Goal: Task Accomplishment & Management: Manage account settings

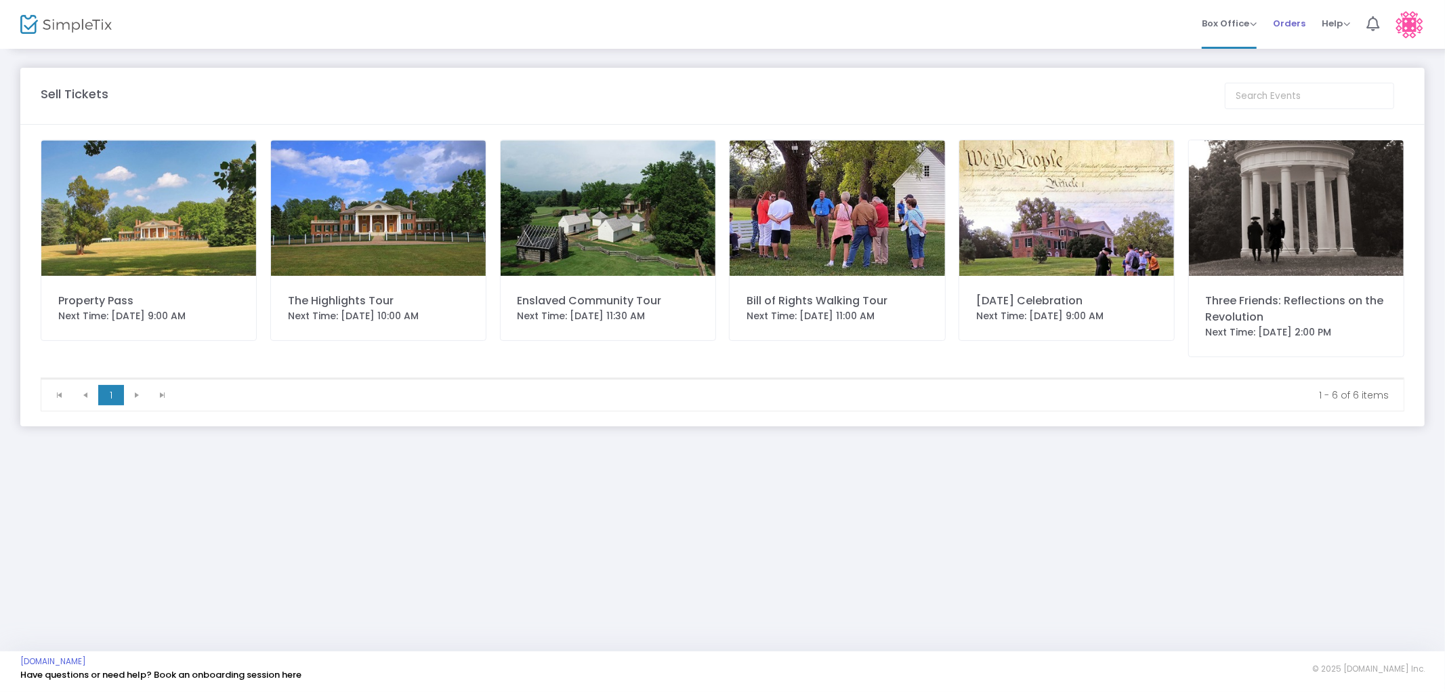
click at [1282, 24] on span "Orders" at bounding box center [1289, 23] width 33 height 35
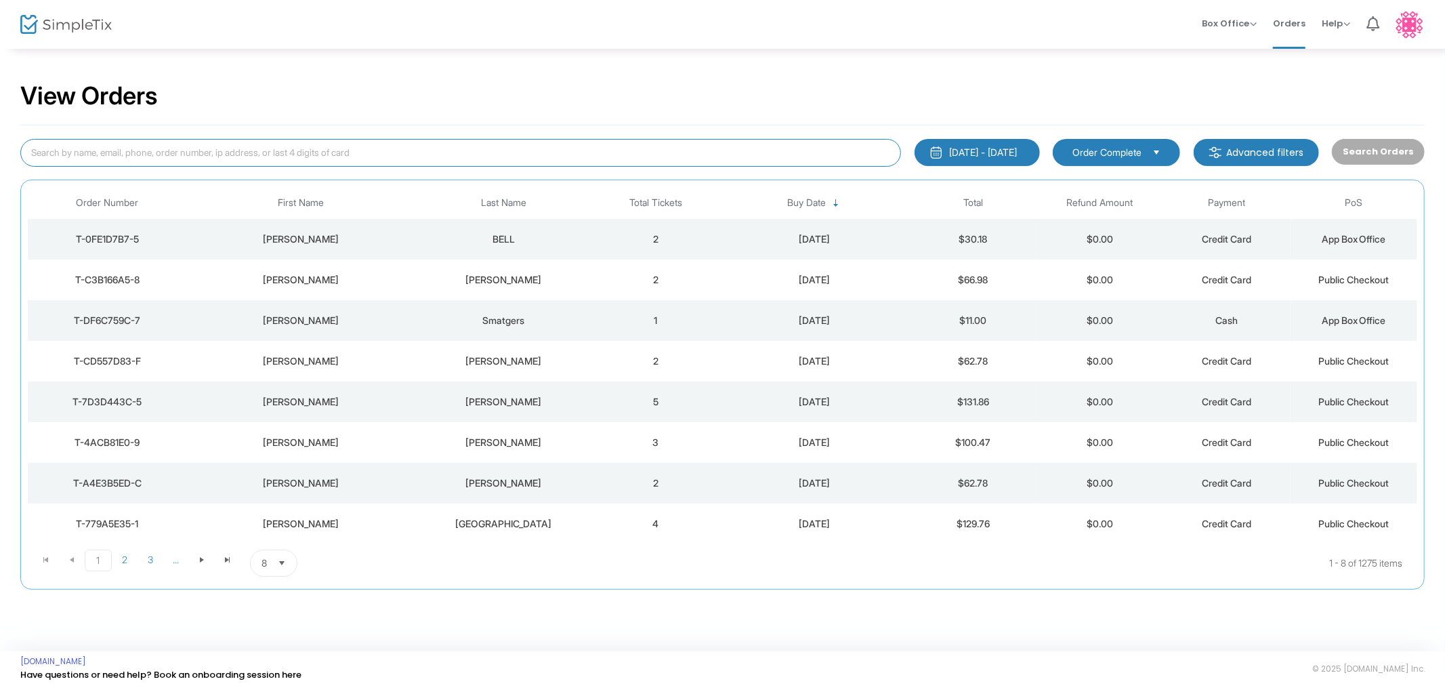
click at [222, 152] on input at bounding box center [460, 153] width 881 height 28
type input "[PERSON_NAME]"
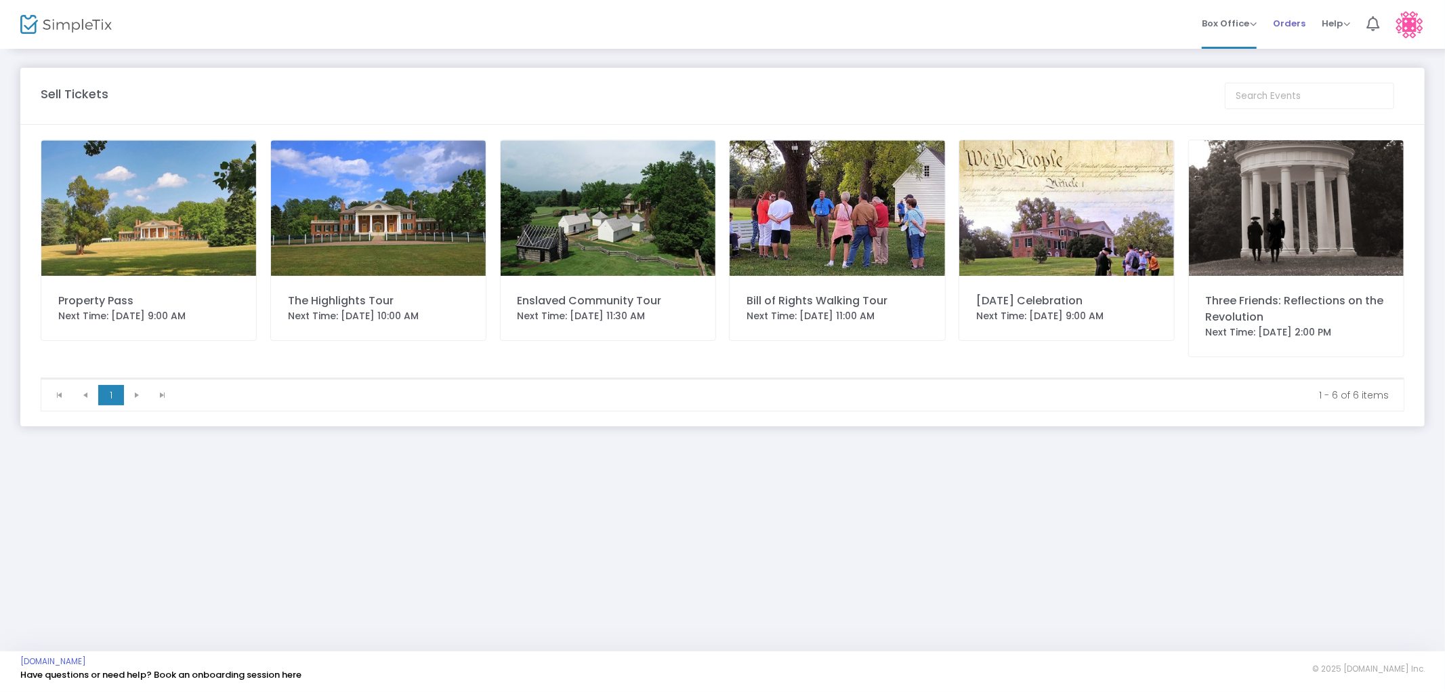
click at [1277, 18] on span "Orders" at bounding box center [1289, 23] width 33 height 35
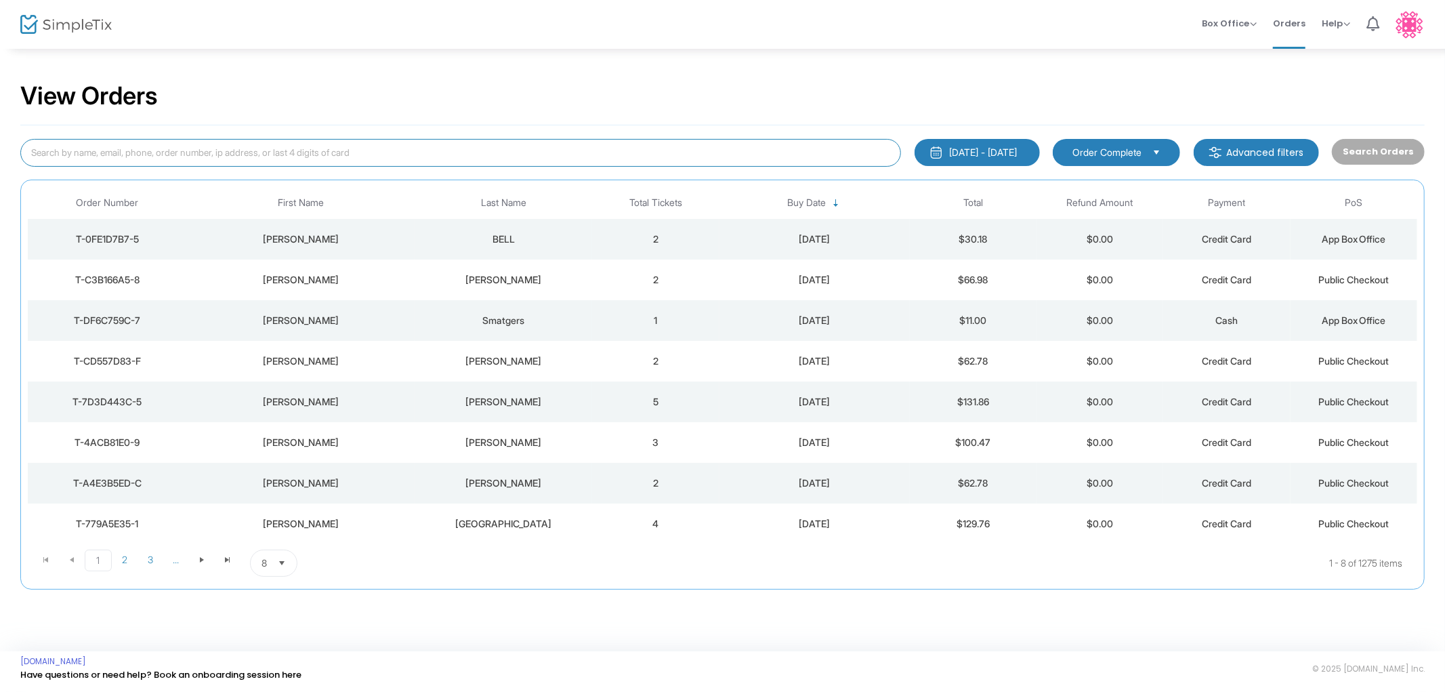
click at [318, 155] on input at bounding box center [460, 153] width 881 height 28
type input "[PERSON_NAME]"
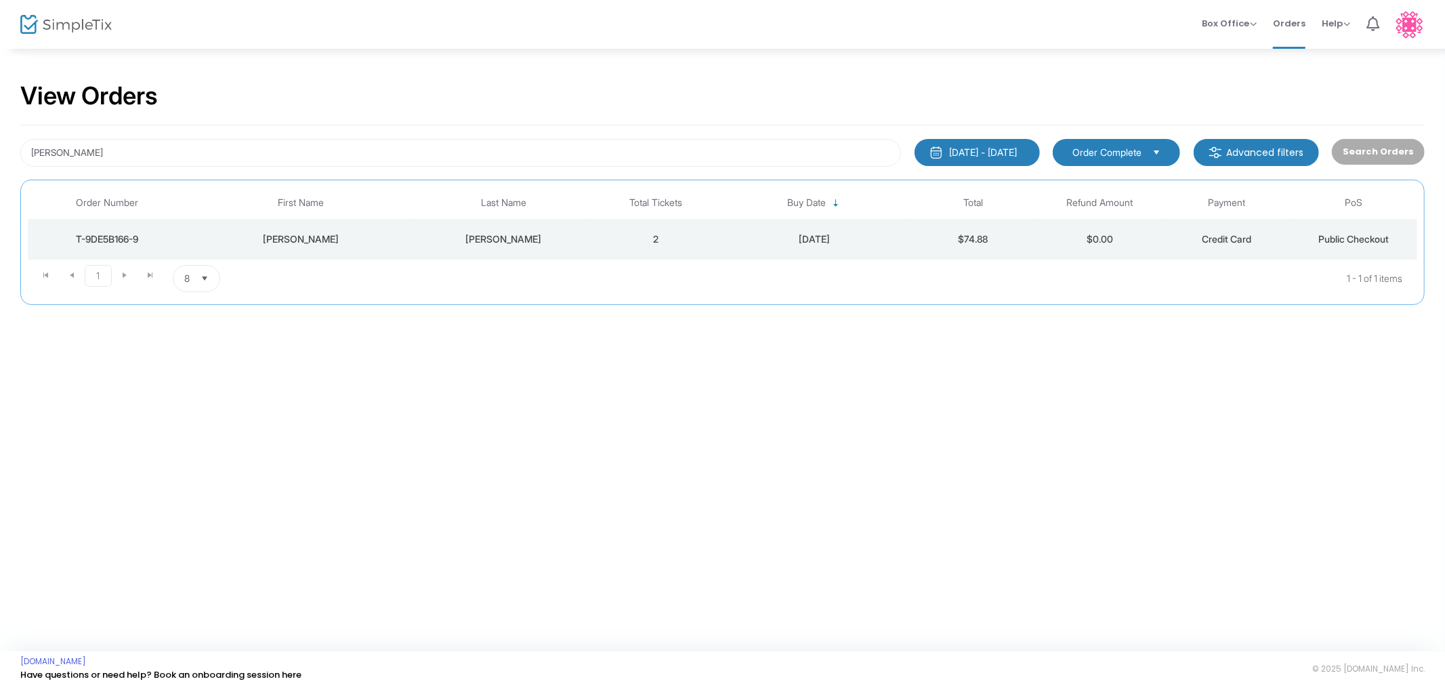
click at [499, 238] on div "[PERSON_NAME]" at bounding box center [503, 239] width 171 height 14
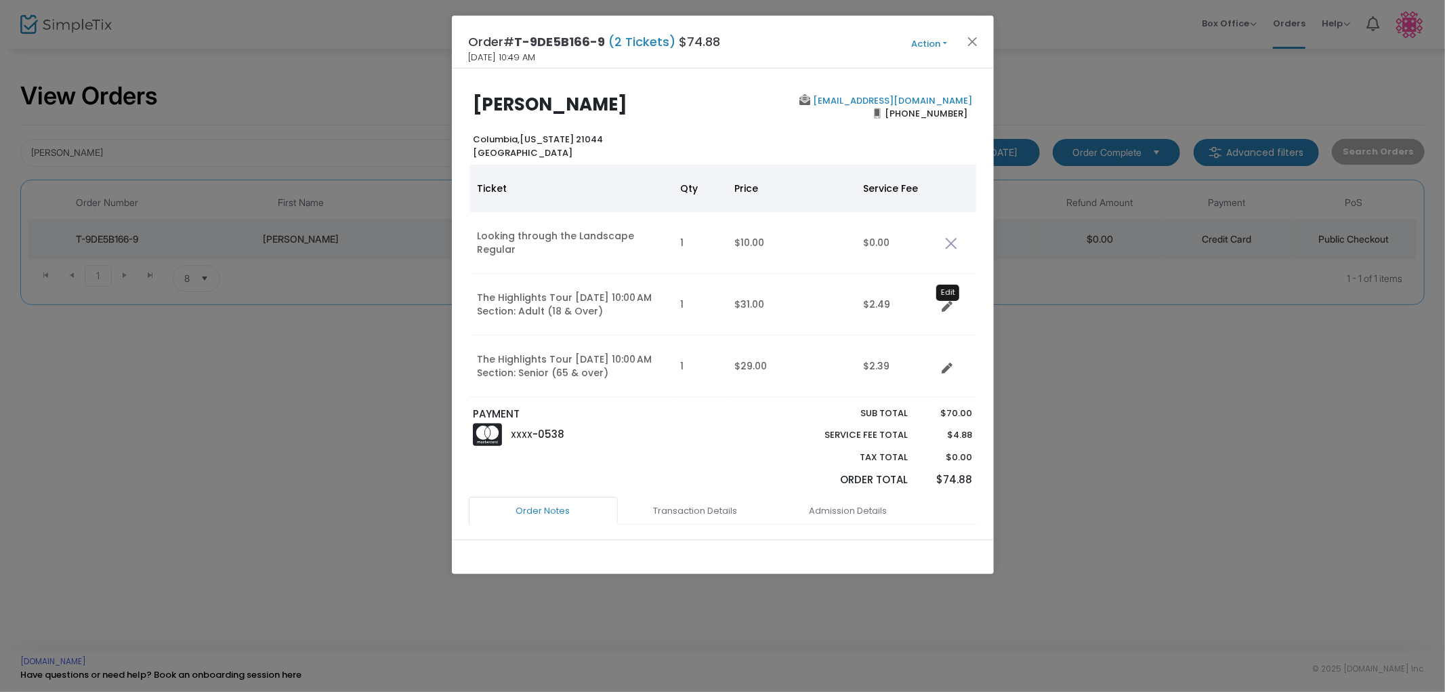
click at [945, 303] on icon "Data table" at bounding box center [948, 307] width 11 height 11
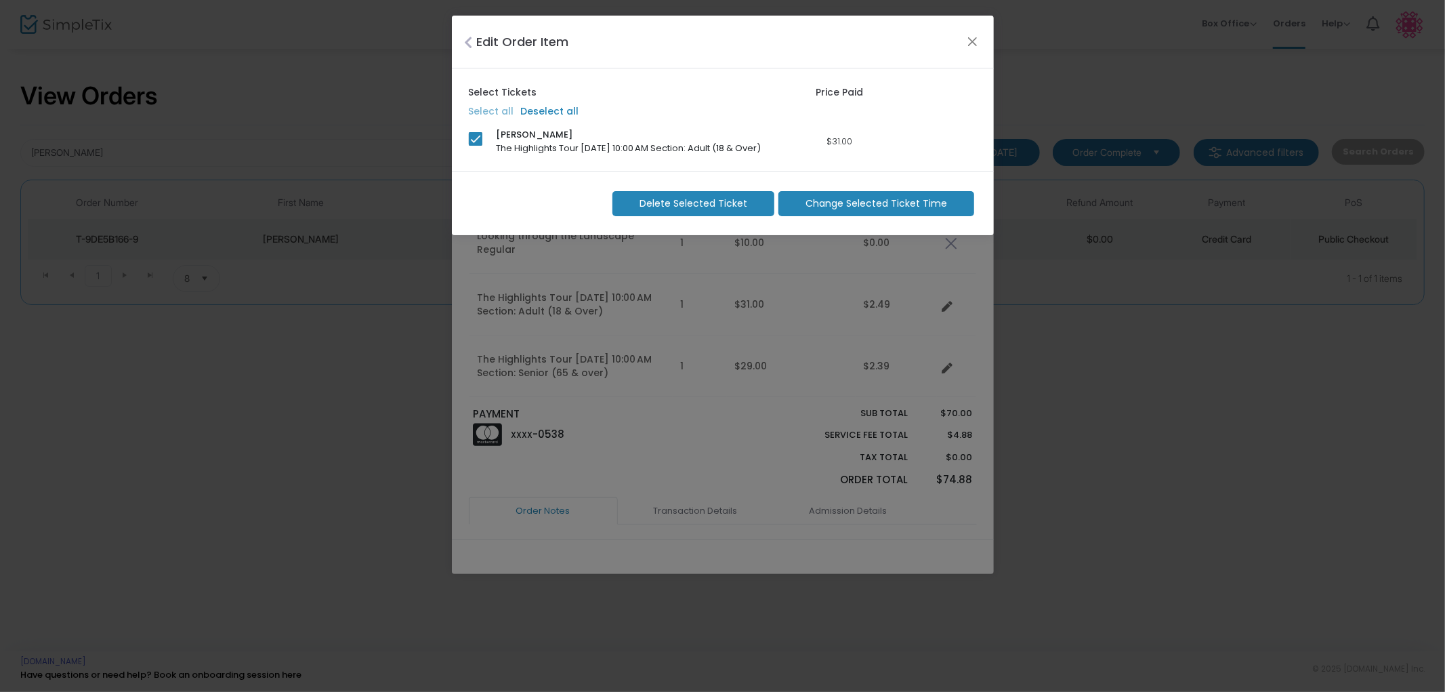
click at [863, 208] on span "Change Selected Ticket Time" at bounding box center [877, 204] width 142 height 14
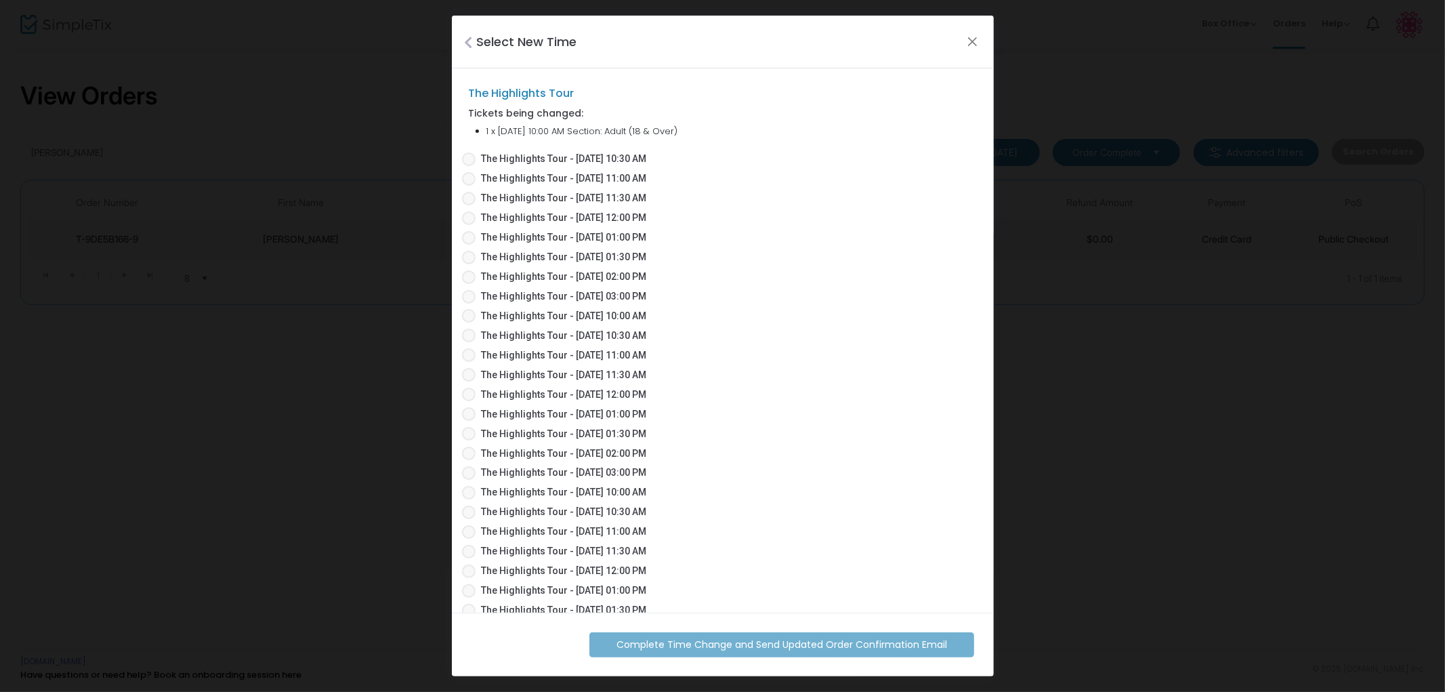
click at [602, 155] on span "The Highlights Tour - [DATE] 10:30 AM" at bounding box center [563, 159] width 165 height 14
click at [469, 166] on input "The Highlights Tour - [DATE] 10:30 AM" at bounding box center [468, 166] width 1 height 1
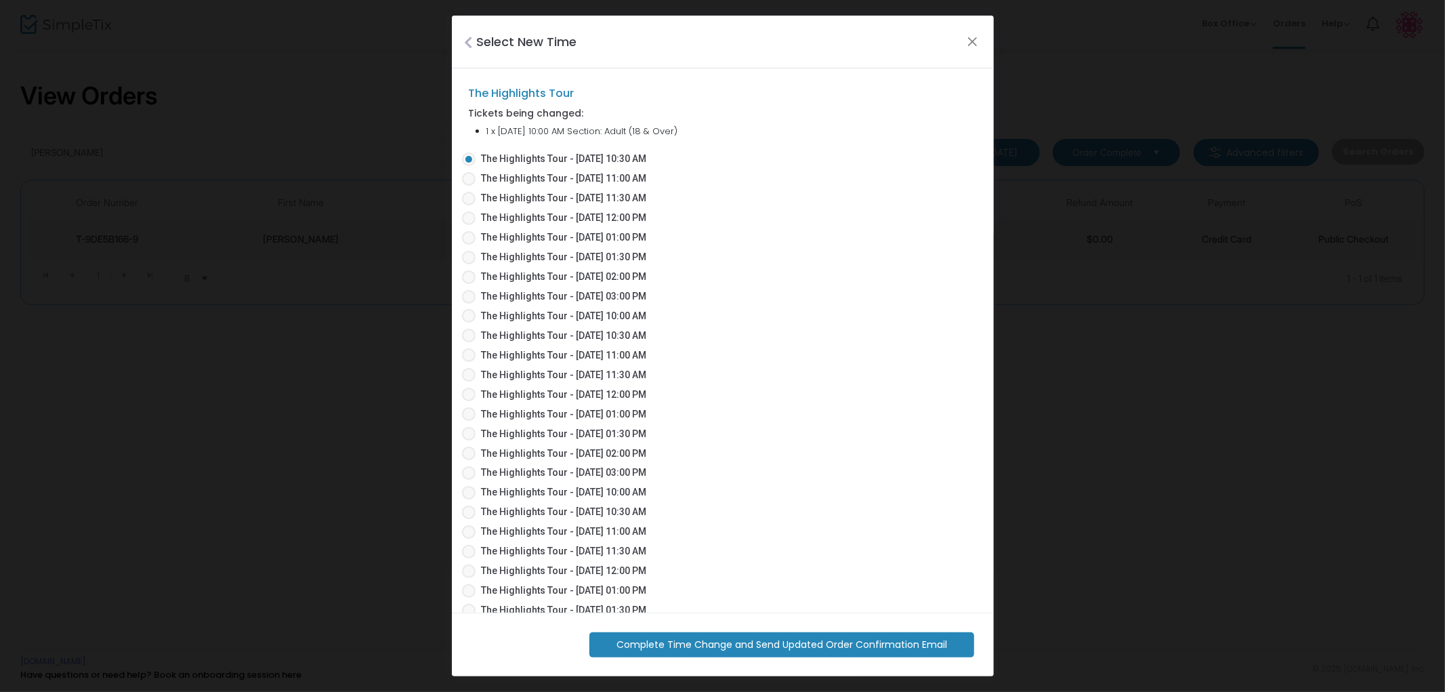
click at [773, 647] on span "Complete Time Change and Send Updated Order Confirmation Email" at bounding box center [782, 645] width 331 height 14
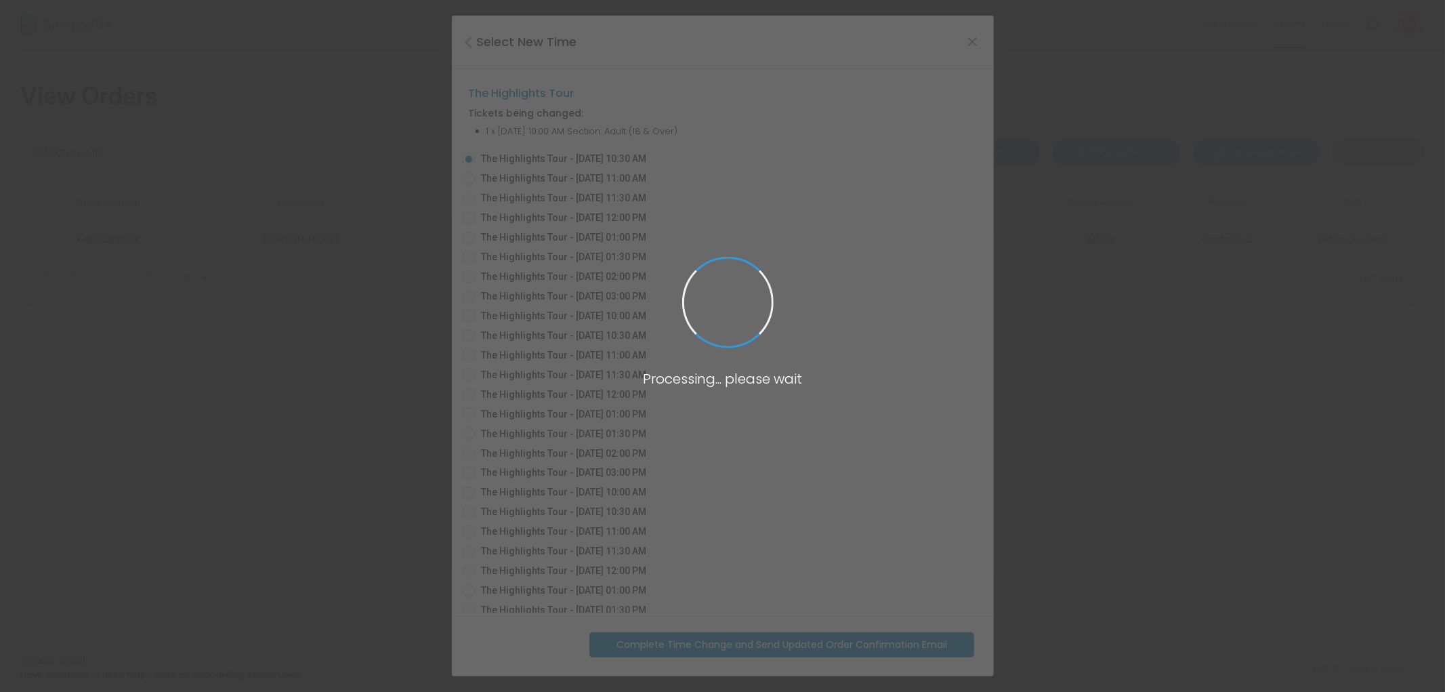
radio input "false"
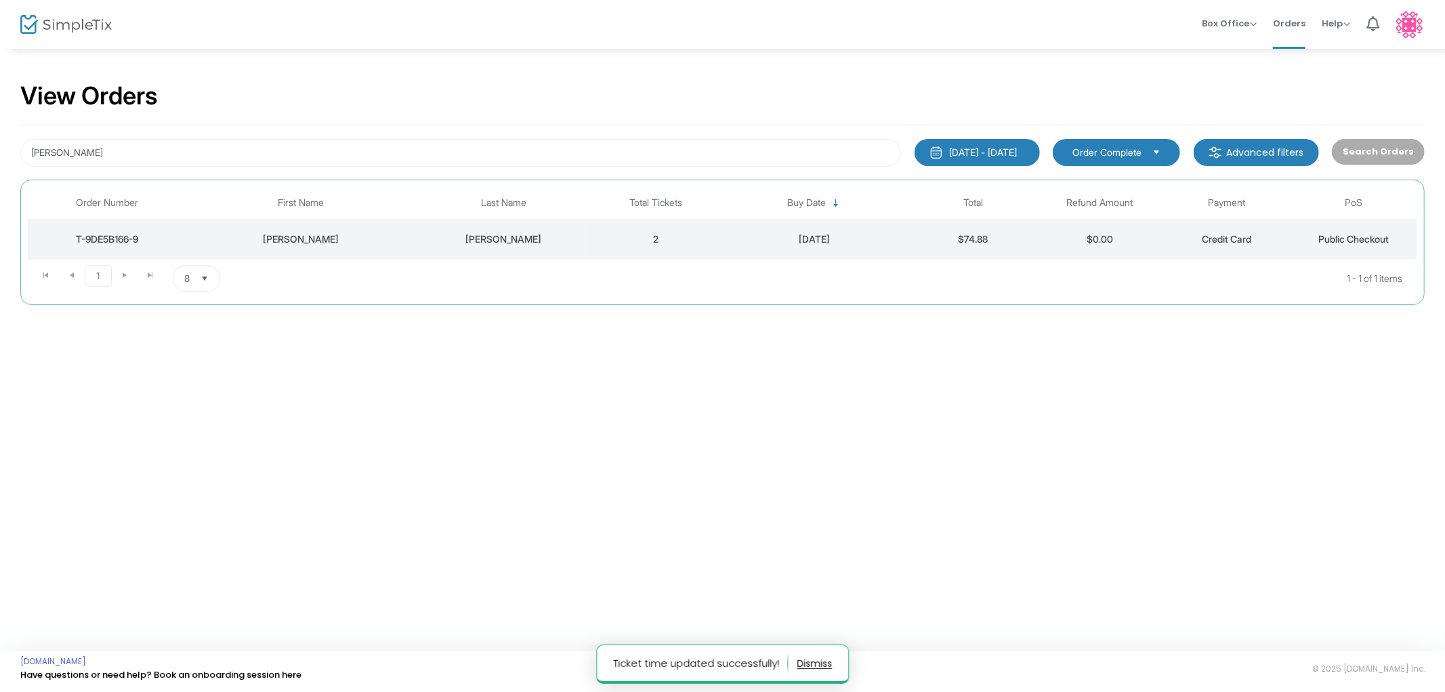
click at [487, 238] on div "[PERSON_NAME]" at bounding box center [503, 239] width 171 height 14
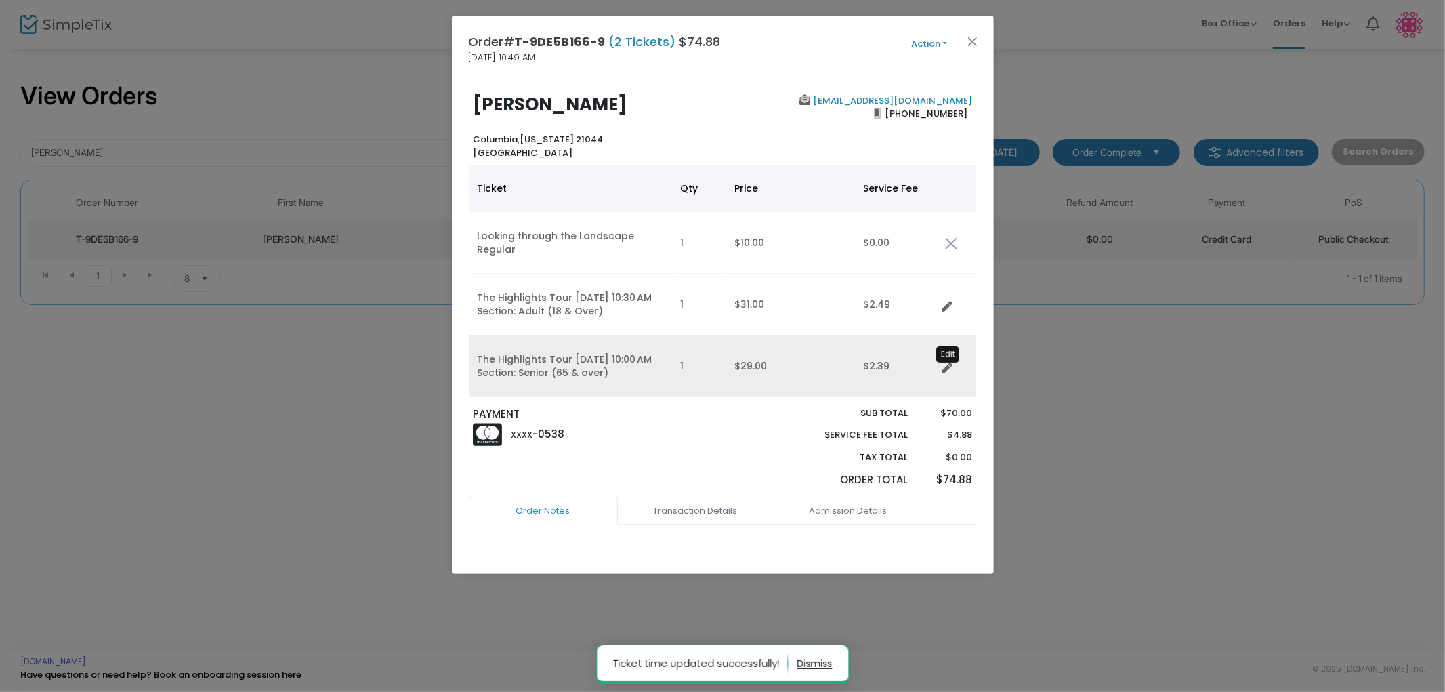
click at [944, 363] on icon "Data table" at bounding box center [948, 368] width 11 height 11
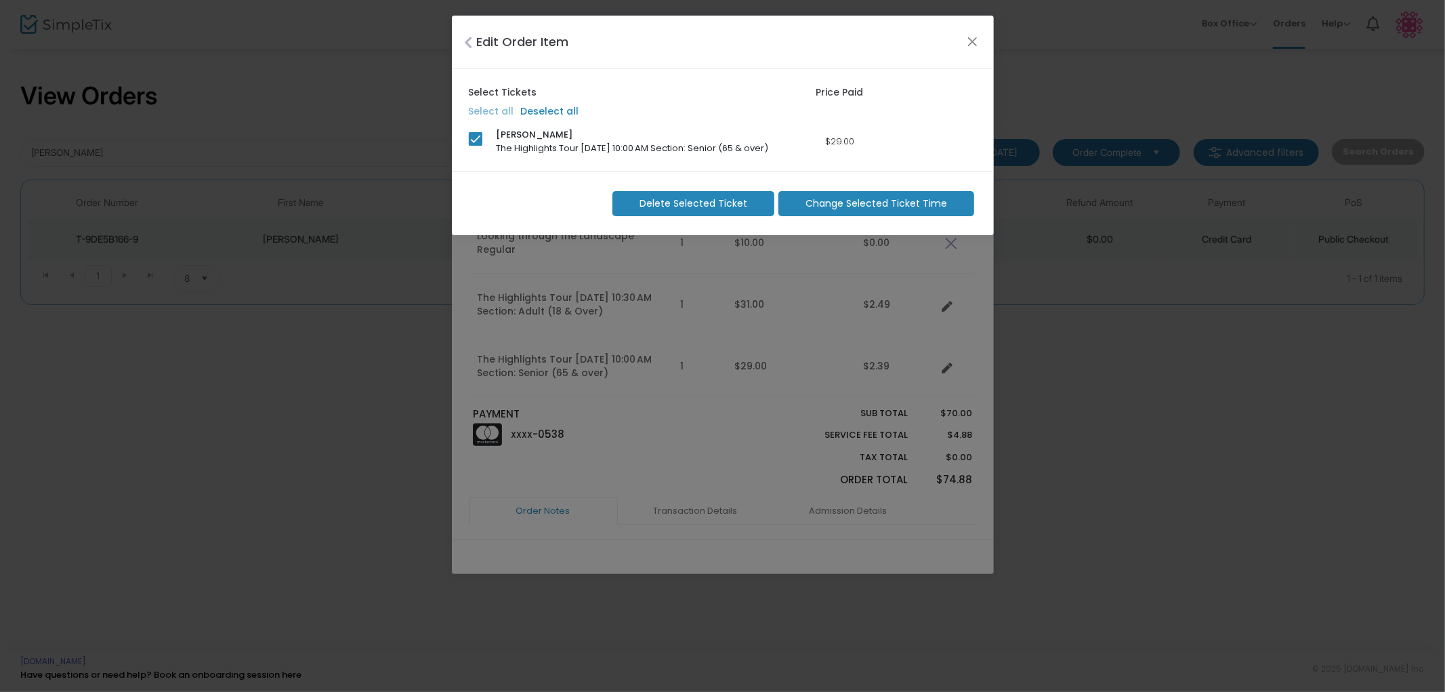
click at [840, 207] on span "Change Selected Ticket Time" at bounding box center [877, 204] width 142 height 14
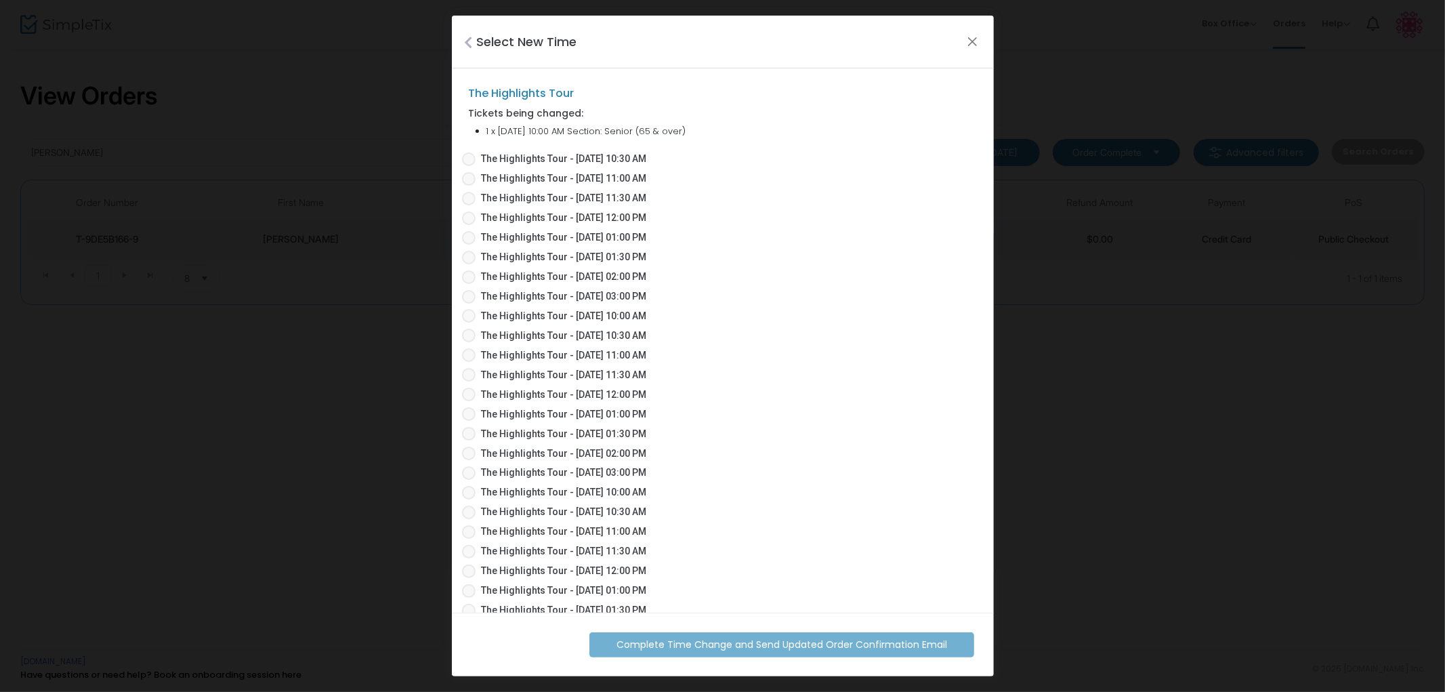
click at [623, 155] on span "The Highlights Tour - [DATE] 10:30 AM" at bounding box center [563, 159] width 165 height 14
click at [469, 166] on input "The Highlights Tour - [DATE] 10:30 AM" at bounding box center [468, 166] width 1 height 1
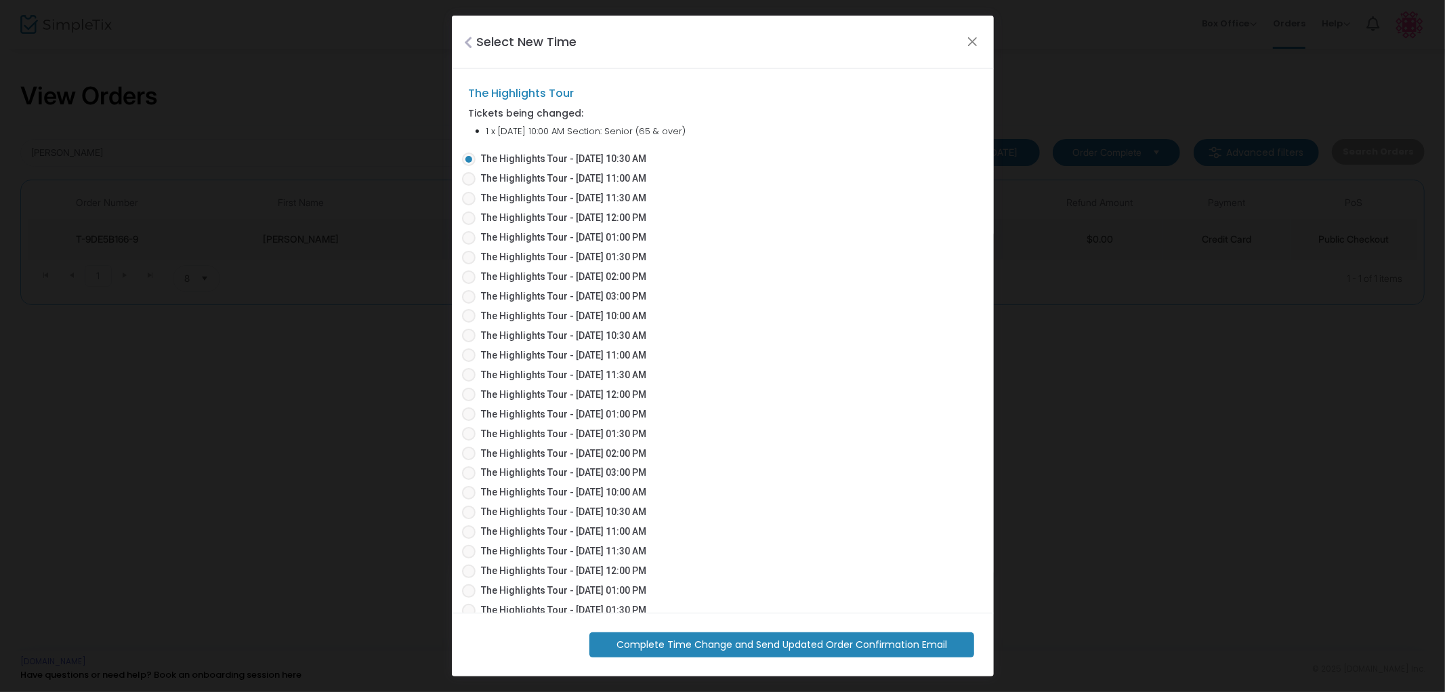
click at [806, 642] on span "Complete Time Change and Send Updated Order Confirmation Email" at bounding box center [782, 645] width 331 height 14
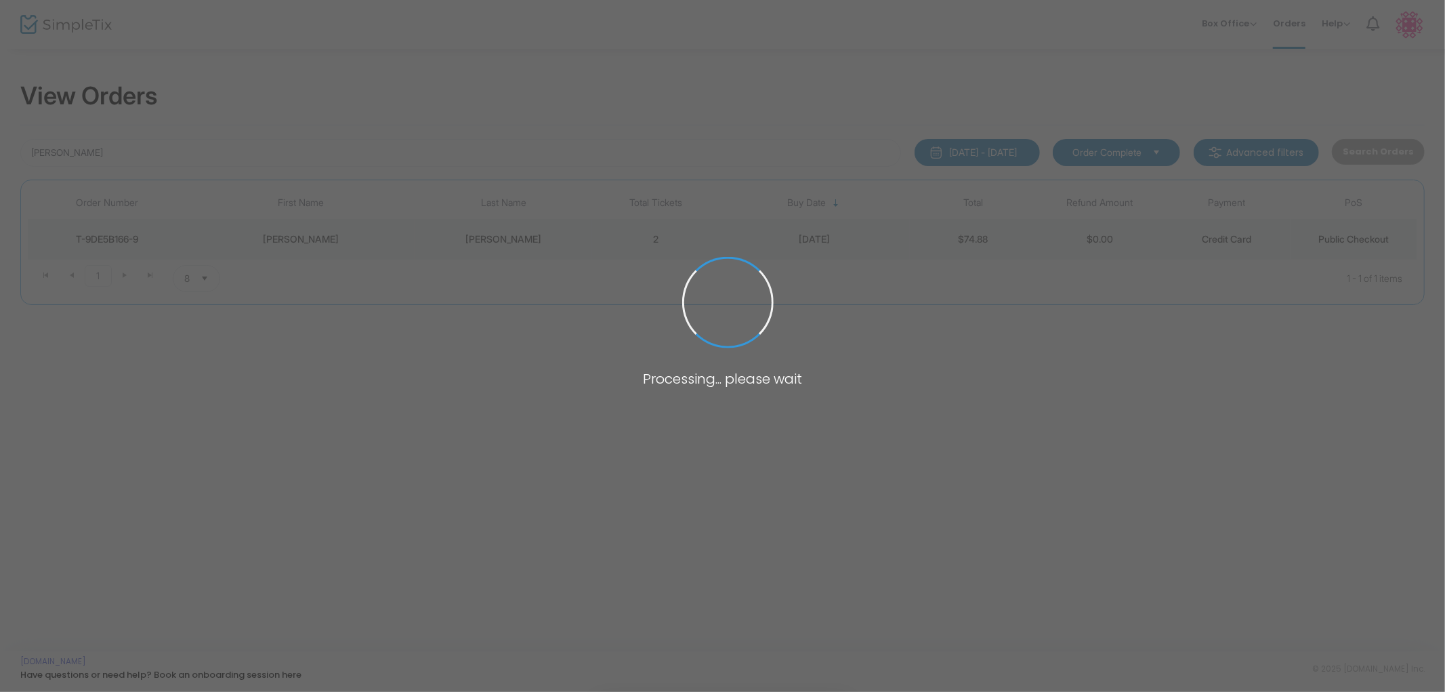
radio input "false"
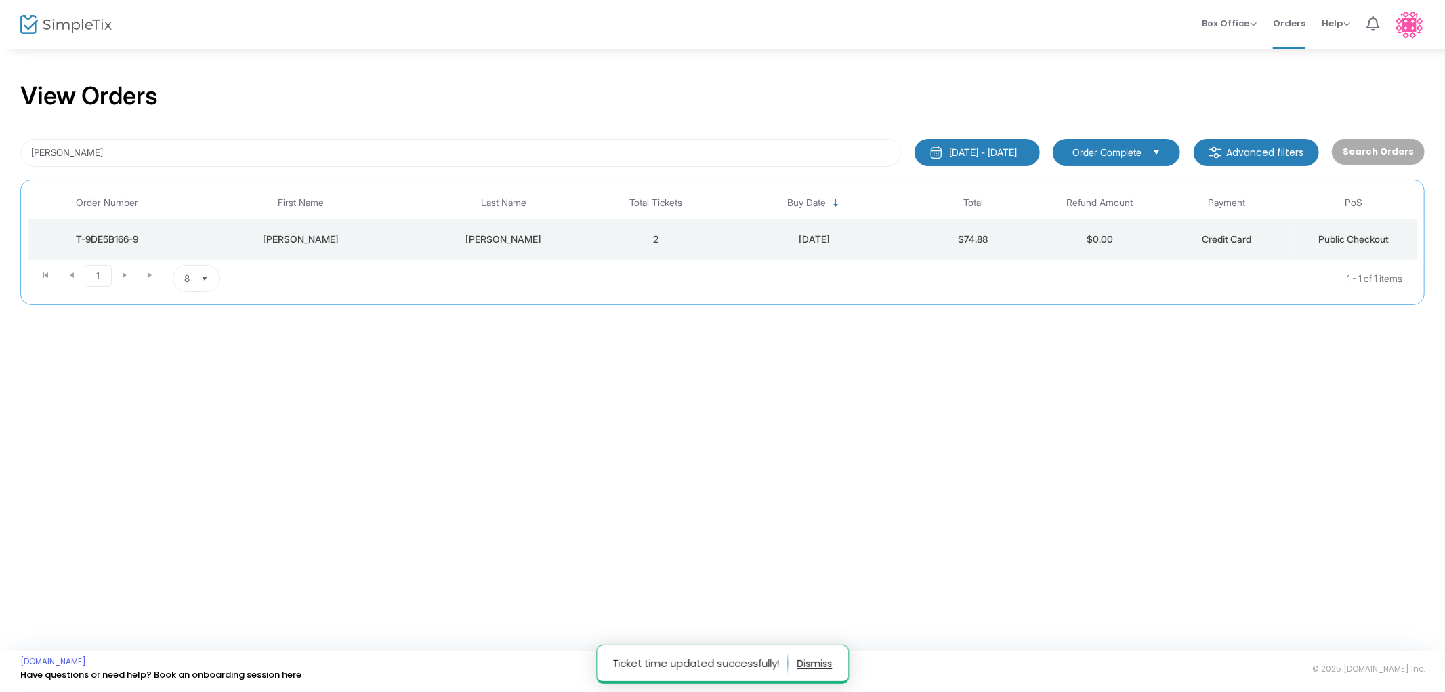
click at [503, 237] on div "[PERSON_NAME]" at bounding box center [503, 239] width 171 height 14
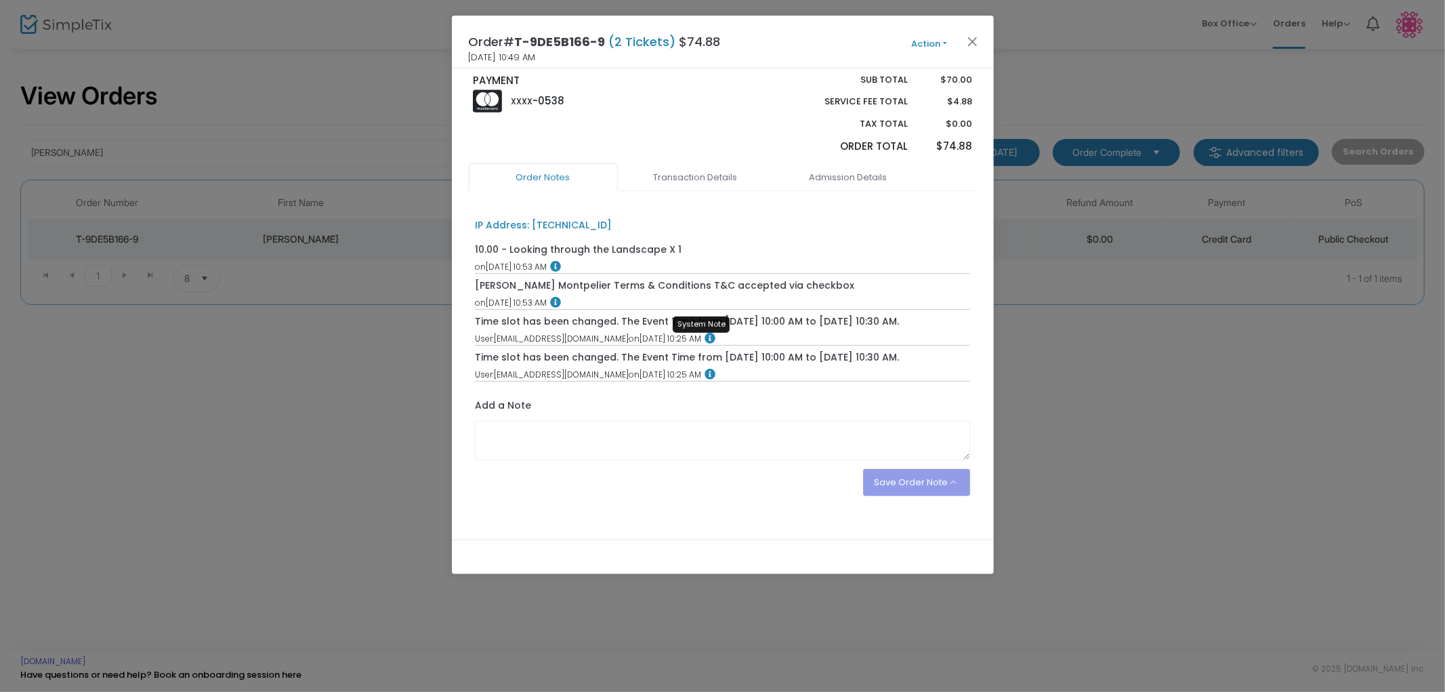
scroll to position [350, 0]
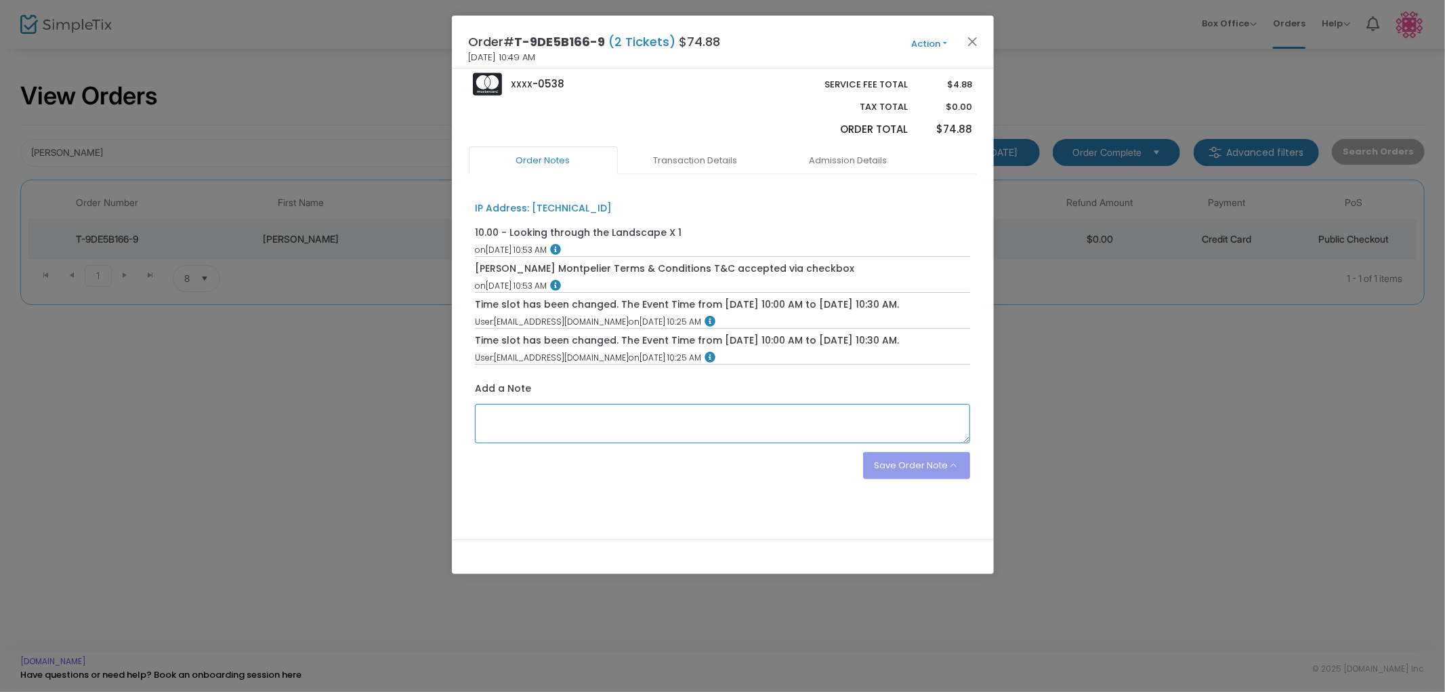
click at [524, 424] on textarea at bounding box center [722, 423] width 495 height 39
type textarea "Arrived late. LS"
click at [878, 463] on button "Save Order Note" at bounding box center [916, 465] width 107 height 27
click at [878, 430] on li "Save as an order note" at bounding box center [903, 433] width 136 height 26
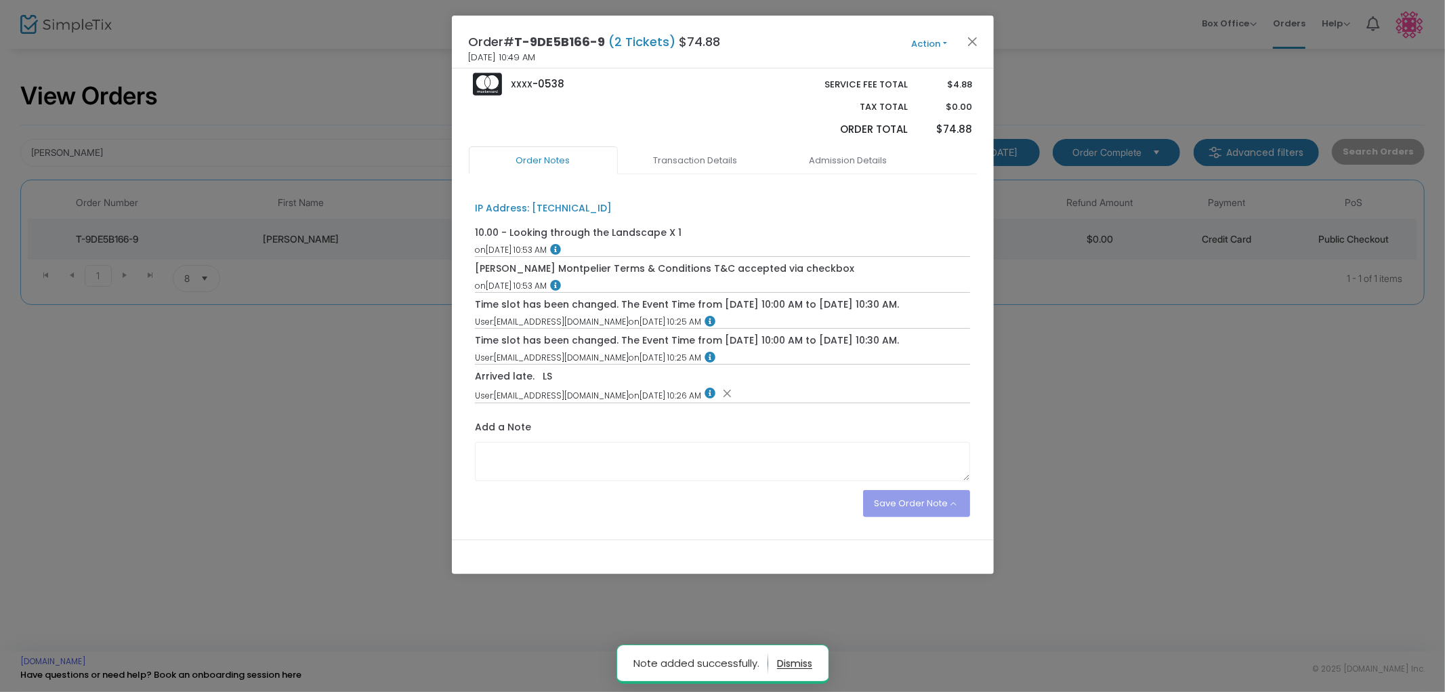
click at [928, 38] on button "Action" at bounding box center [929, 44] width 81 height 15
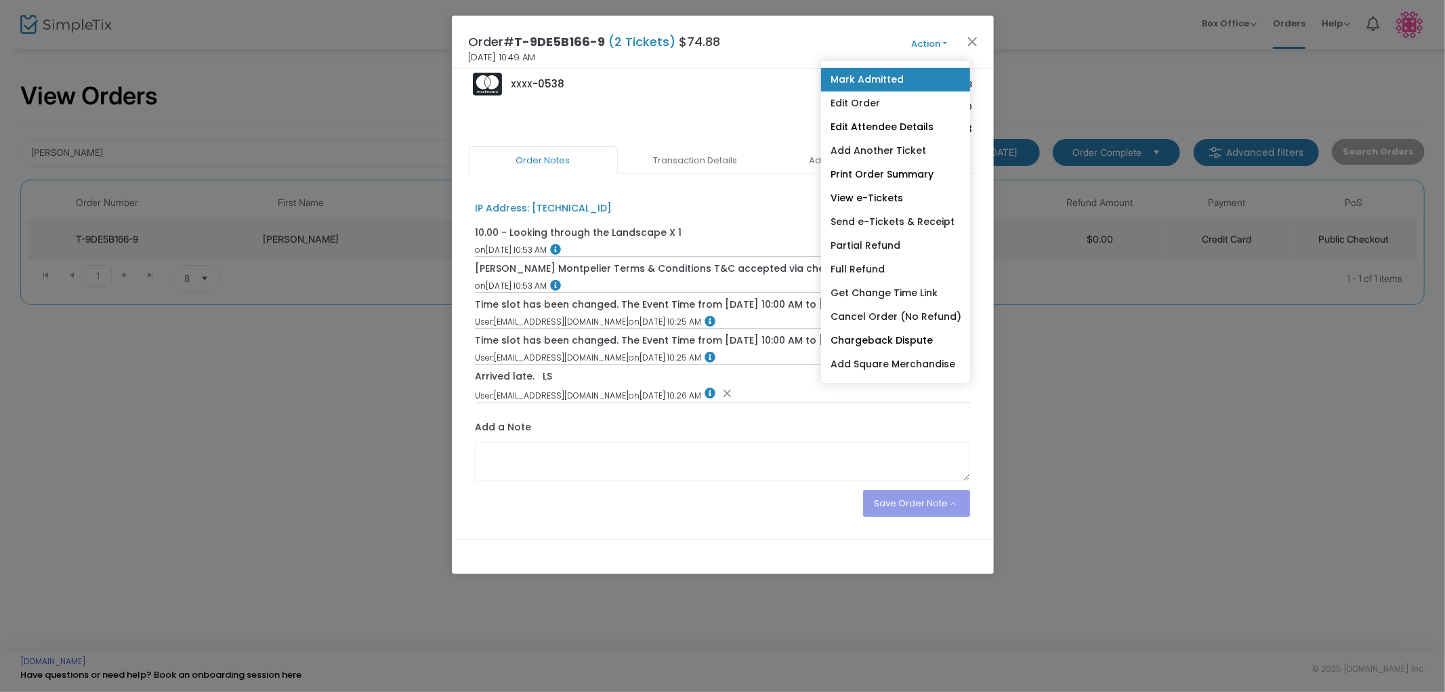
click at [884, 76] on link "Mark Admitted" at bounding box center [895, 80] width 149 height 24
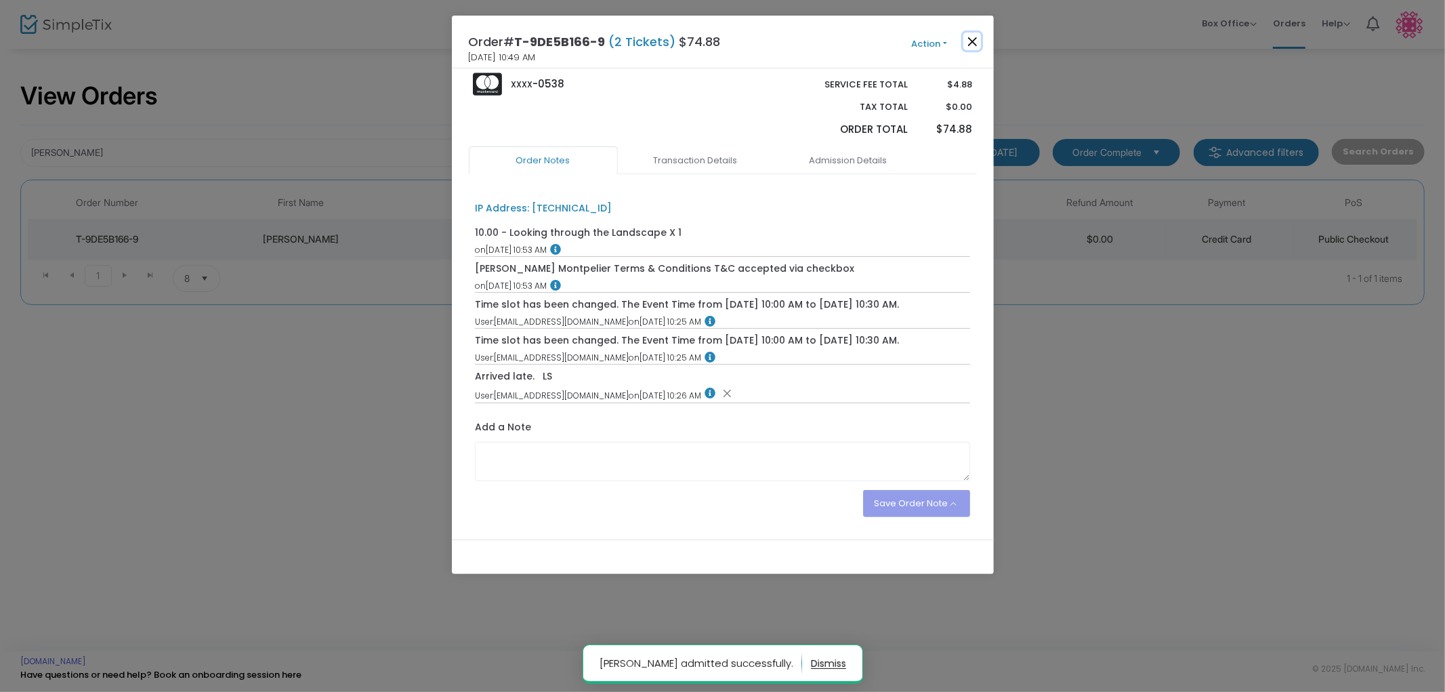
click at [971, 39] on button "Close" at bounding box center [973, 42] width 18 height 18
